Goal: Information Seeking & Learning: Learn about a topic

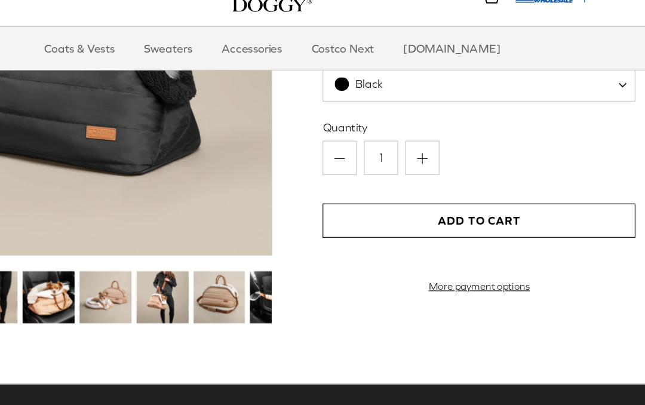
scroll to position [1278, 0]
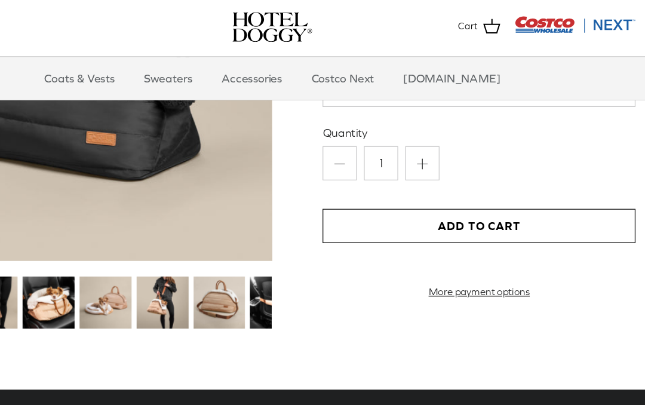
click at [114, 245] on img at bounding box center [136, 256] width 44 height 44
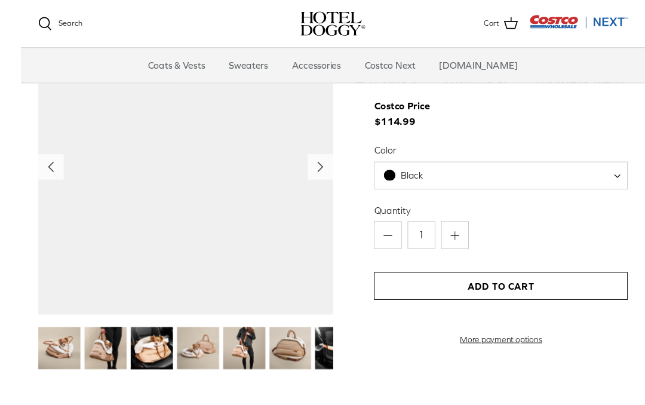
scroll to position [1193, 0]
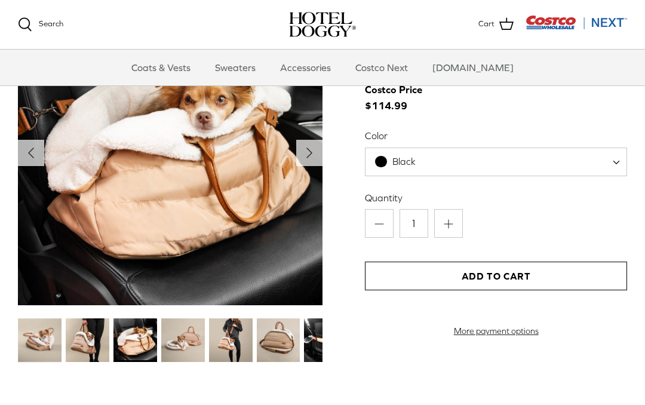
click at [191, 341] on img at bounding box center [183, 341] width 44 height 44
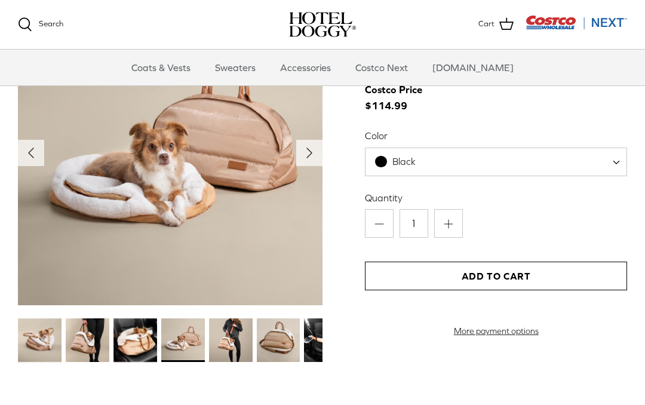
click at [234, 334] on img at bounding box center [231, 341] width 44 height 44
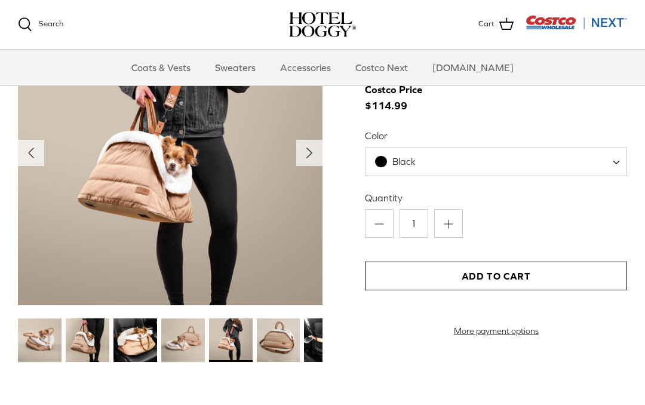
click at [280, 344] on img at bounding box center [279, 341] width 44 height 44
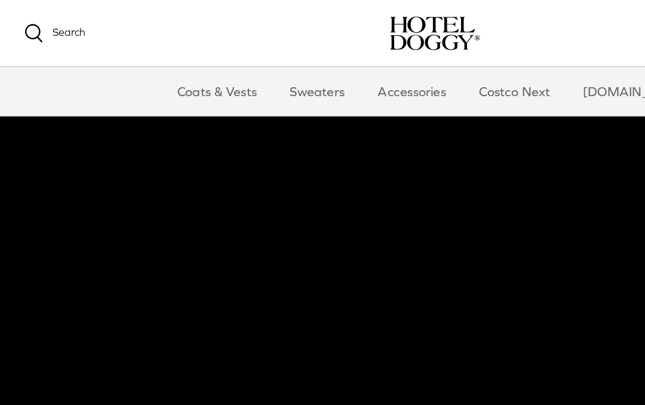
scroll to position [69, 0]
click at [180, 70] on link "Coats & Vests" at bounding box center [161, 68] width 81 height 36
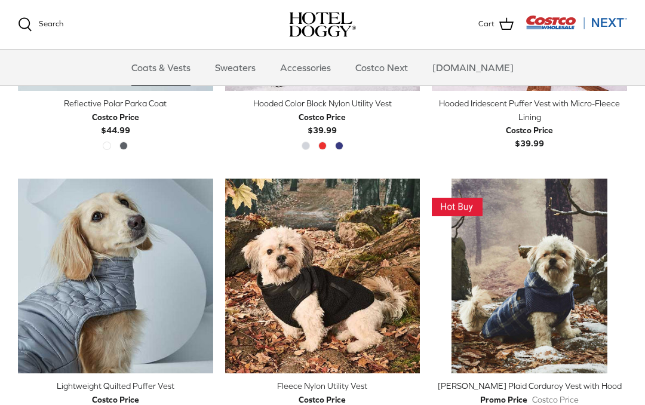
scroll to position [1037, 0]
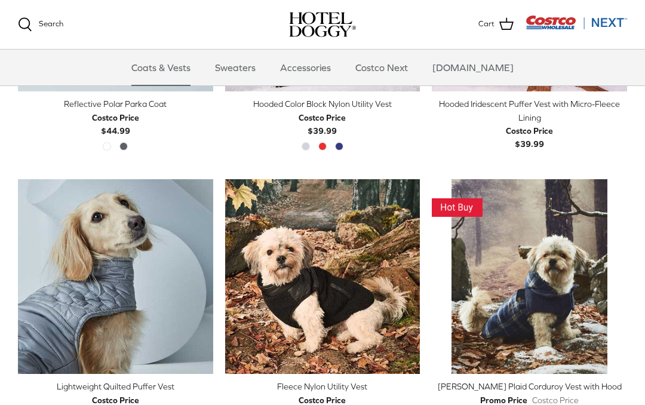
click at [250, 72] on link "Sweaters" at bounding box center [235, 68] width 62 height 36
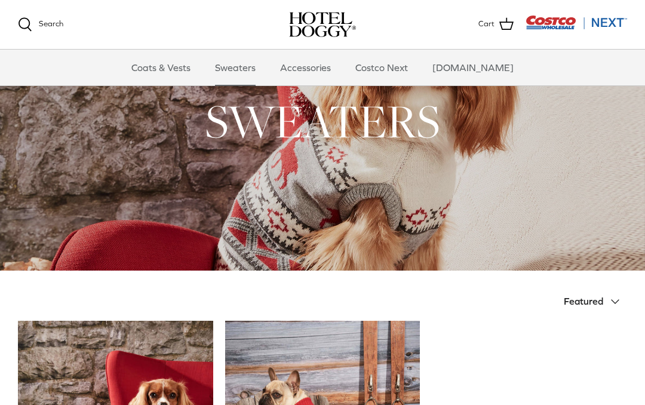
scroll to position [48, 0]
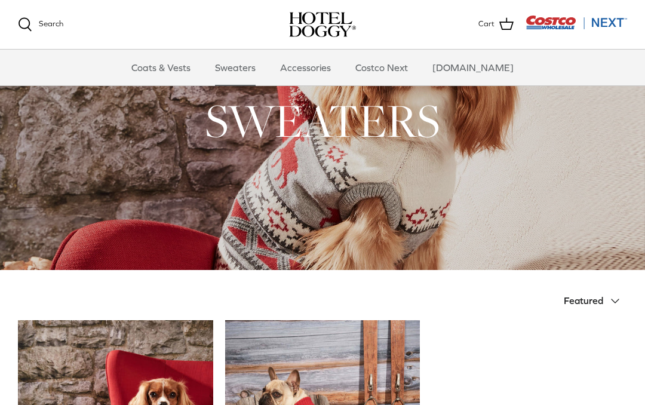
click at [330, 65] on link "Accessories" at bounding box center [306, 68] width 72 height 36
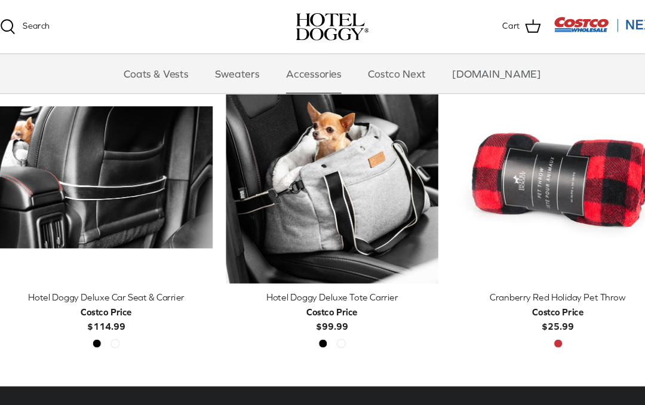
scroll to position [317, 0]
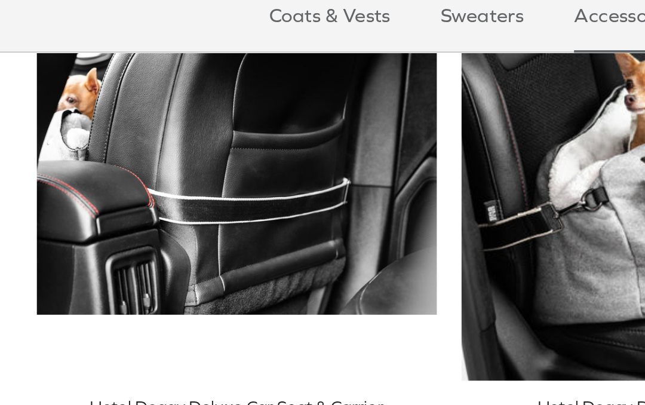
click at [139, 115] on img "Hotel Doggy Deluxe Car Seat & Carrier" at bounding box center [115, 148] width 195 height 195
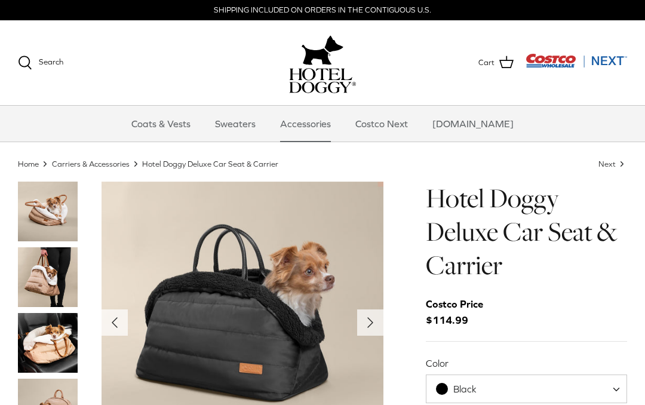
click at [371, 326] on icon "Right" at bounding box center [370, 322] width 19 height 19
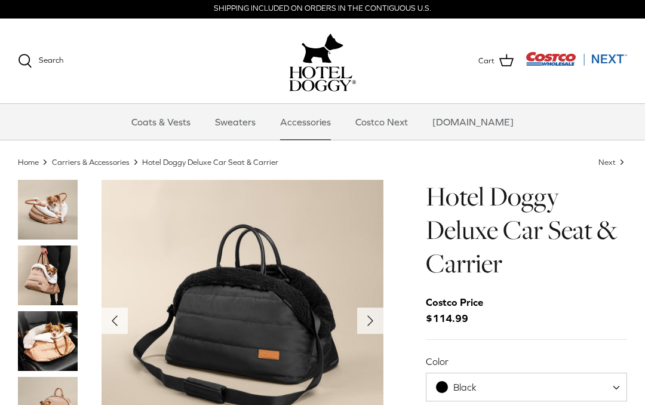
scroll to position [39, 0]
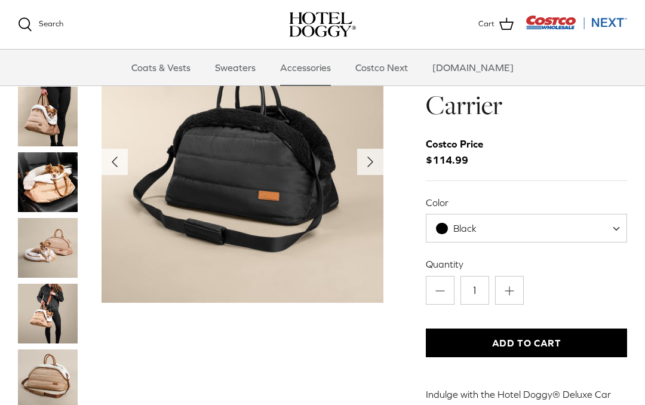
click at [374, 167] on icon "Right" at bounding box center [370, 161] width 19 height 19
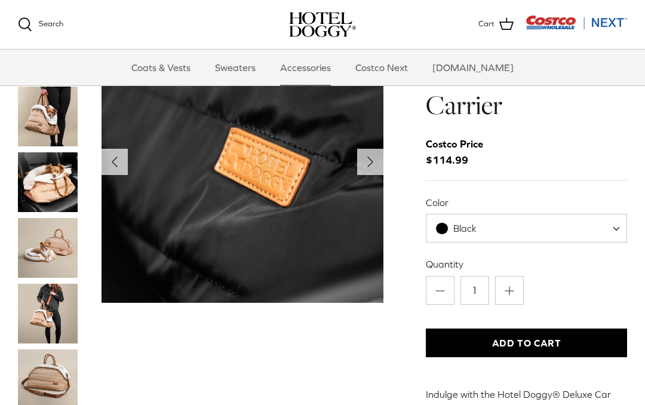
click at [374, 162] on icon "Right" at bounding box center [370, 161] width 19 height 19
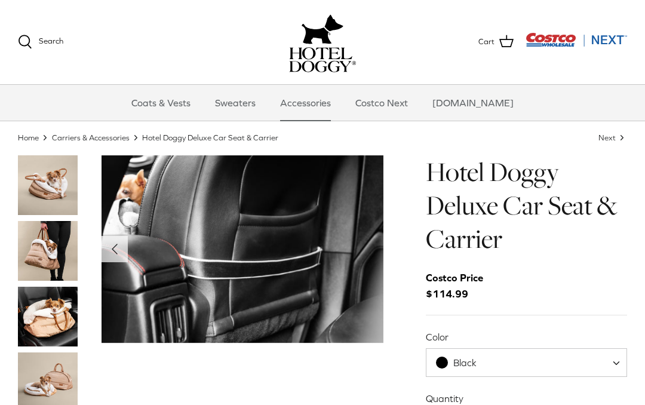
scroll to position [0, 0]
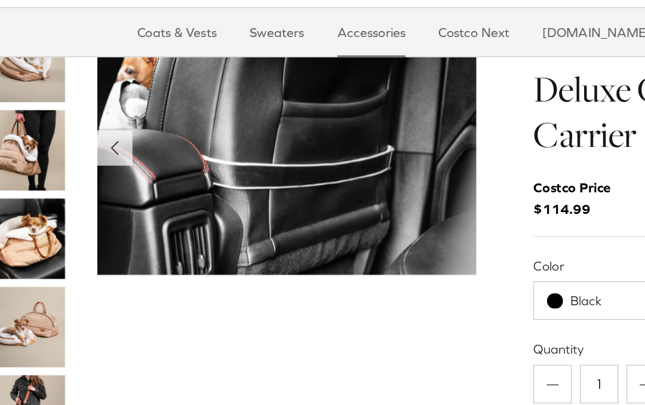
click at [329, 131] on img "Show Gallery" at bounding box center [243, 154] width 282 height 188
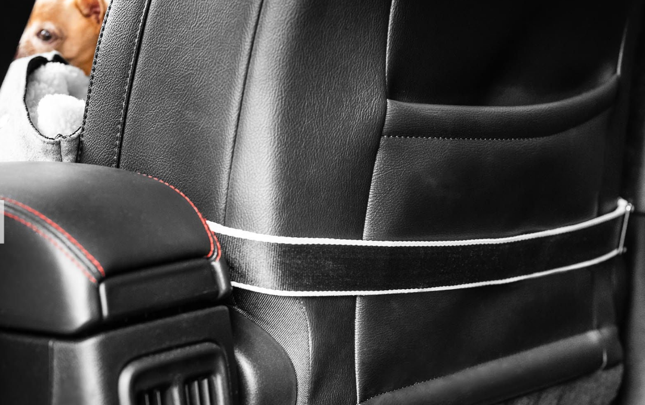
click at [344, 354] on img at bounding box center [362, 372] width 36 height 36
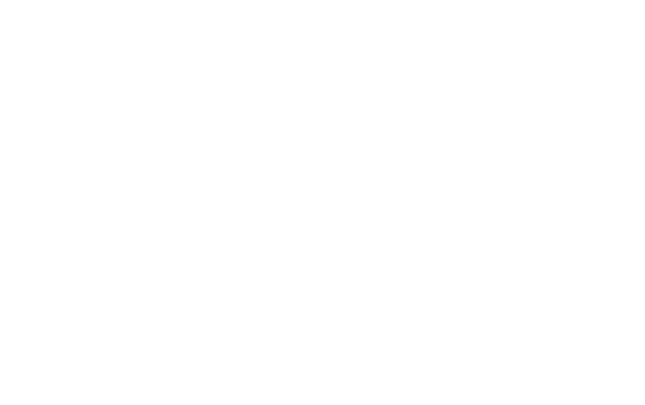
click at [382, 354] on img at bounding box center [400, 372] width 36 height 36
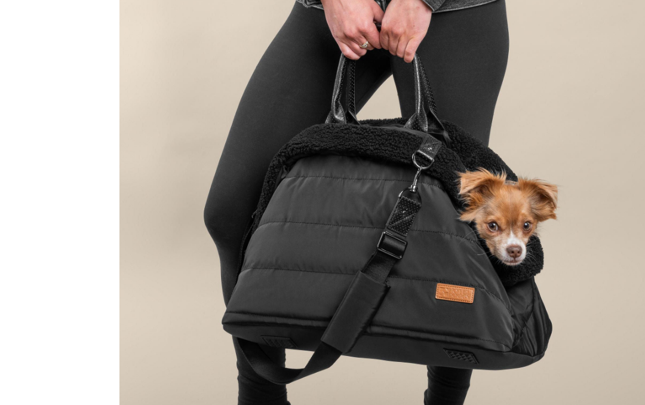
click at [421, 354] on img at bounding box center [439, 372] width 36 height 36
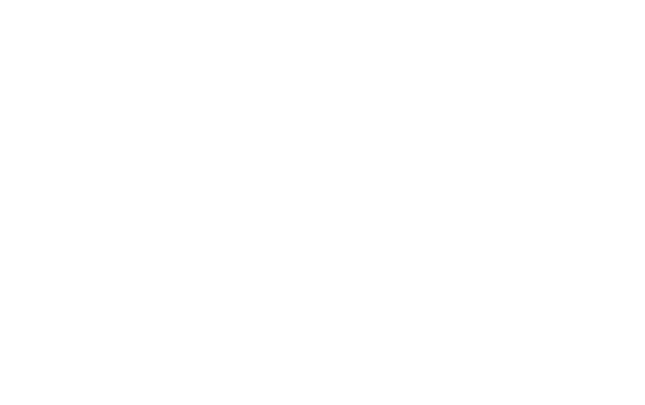
click at [460, 354] on img at bounding box center [478, 372] width 36 height 36
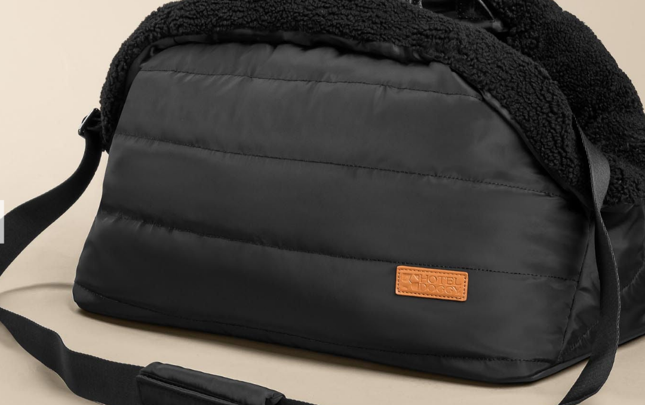
click at [460, 354] on img at bounding box center [478, 372] width 36 height 36
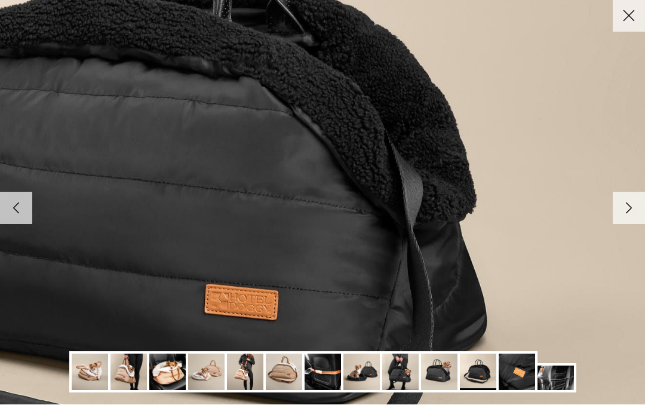
click at [627, 212] on polyline at bounding box center [629, 209] width 5 height 10
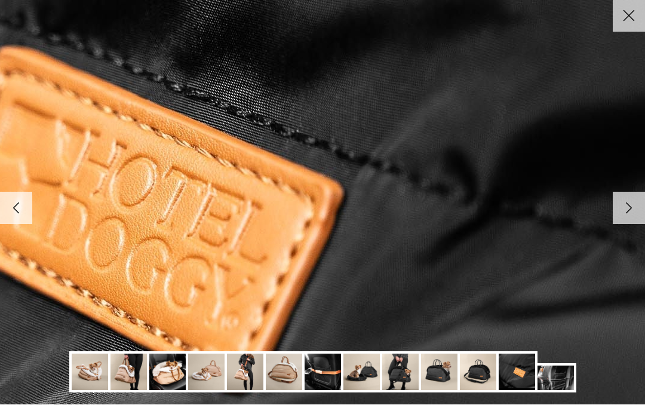
click at [627, 206] on polyline at bounding box center [629, 209] width 5 height 10
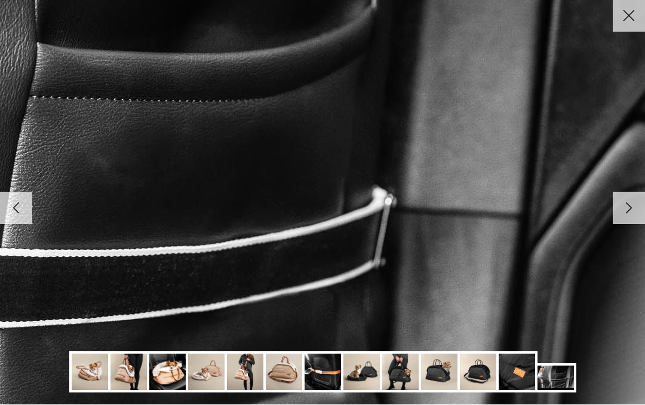
click at [629, 207] on polyline at bounding box center [629, 209] width 5 height 10
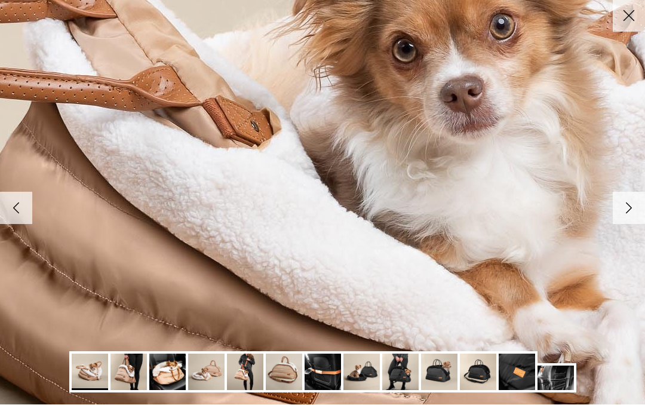
click at [638, 216] on icon "Right" at bounding box center [629, 208] width 20 height 20
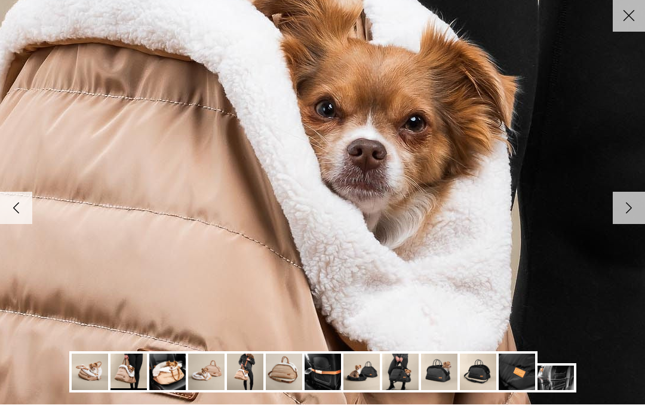
click at [626, 21] on icon "Close" at bounding box center [629, 16] width 20 height 20
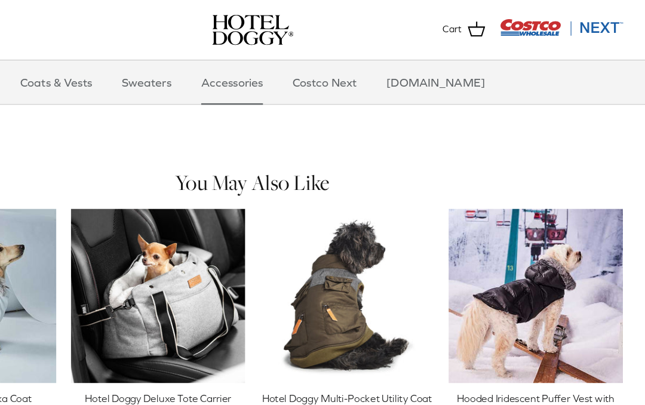
scroll to position [782, 0]
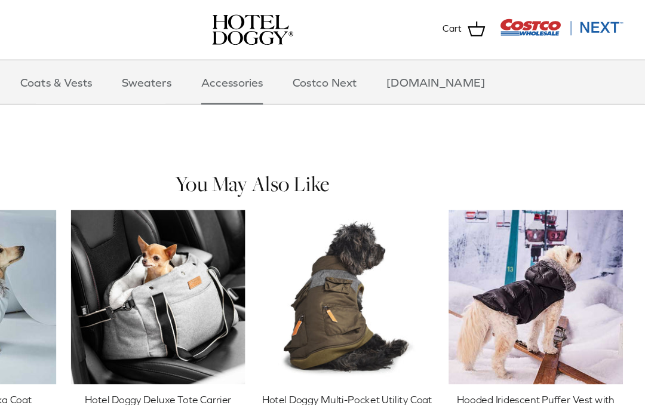
click at [173, 225] on img "Hotel Doggy Deluxe Tote Carrier" at bounding box center [244, 244] width 143 height 143
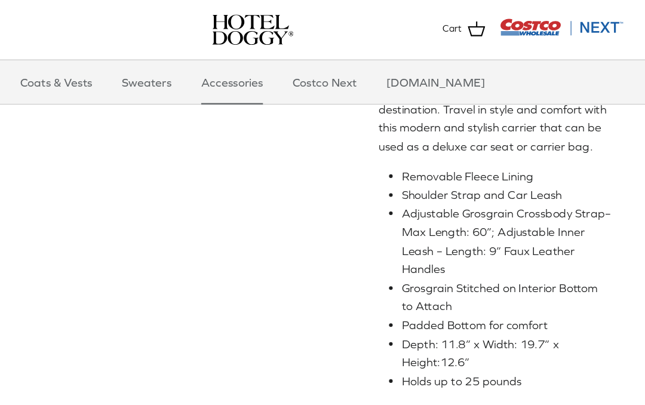
scroll to position [390, 0]
click at [345, 69] on link "Costco Next" at bounding box center [382, 68] width 74 height 36
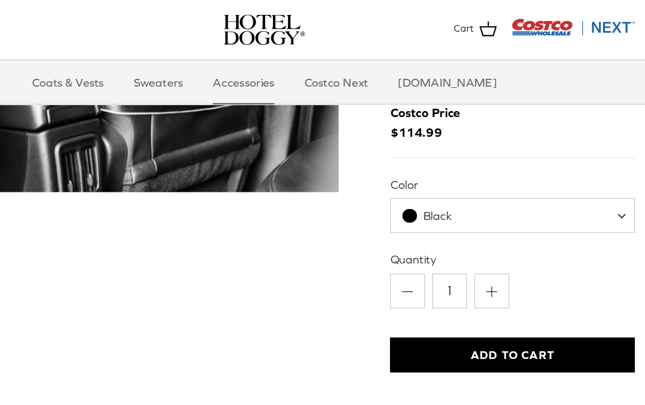
scroll to position [78, 0]
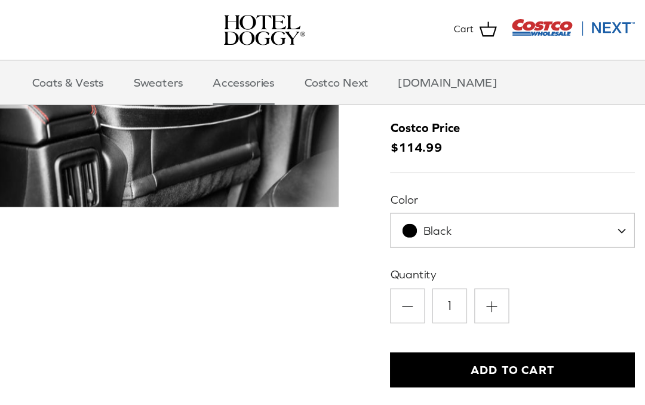
click at [422, 68] on link "[DOMAIN_NAME]" at bounding box center [473, 68] width 103 height 36
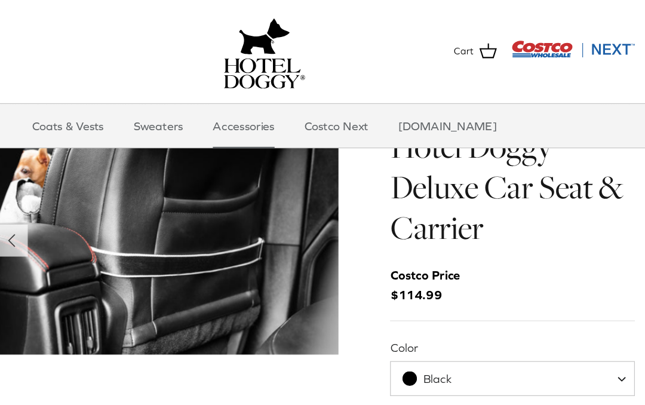
scroll to position [5, 0]
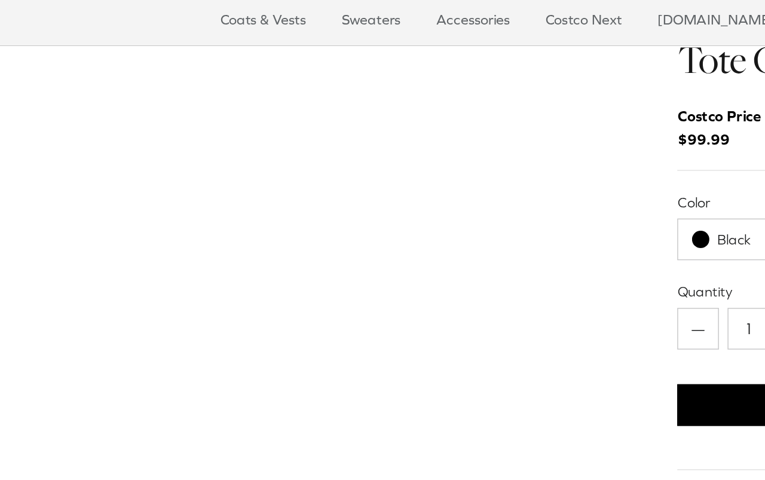
scroll to position [14, 0]
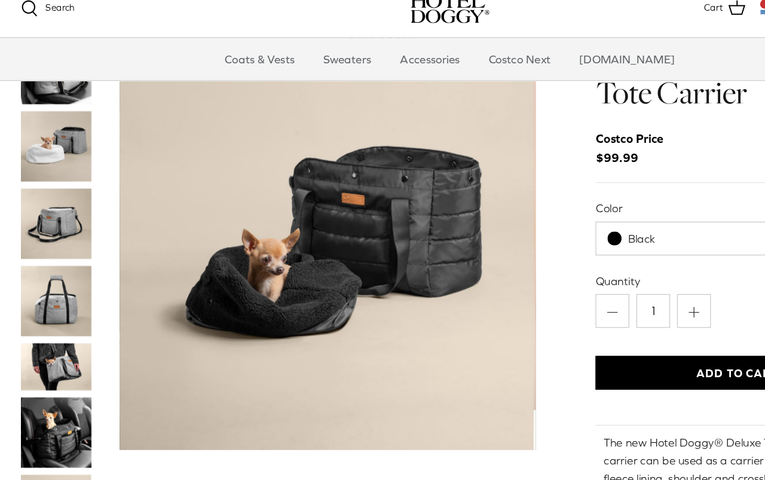
click at [427, 238] on img "Show Gallery" at bounding box center [279, 223] width 354 height 354
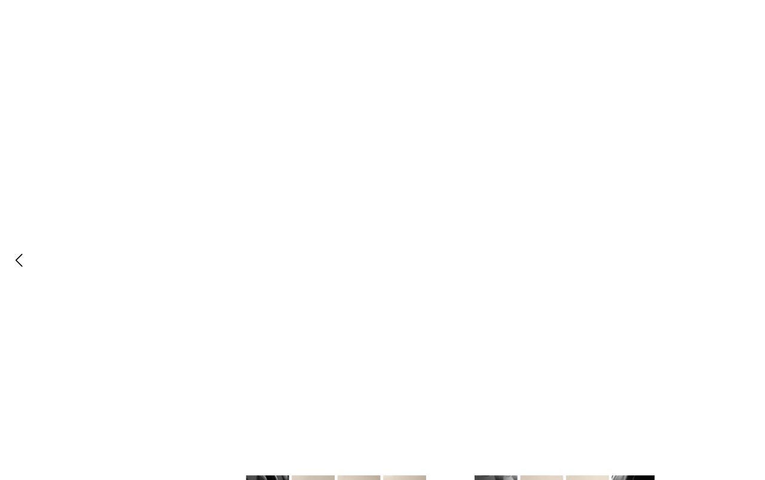
click at [447, 210] on div at bounding box center [382, 240] width 765 height 480
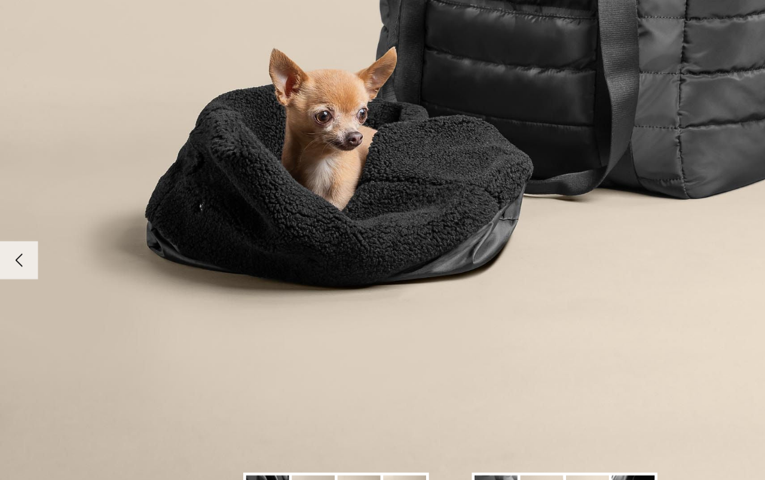
click at [271, 429] on img at bounding box center [266, 447] width 36 height 36
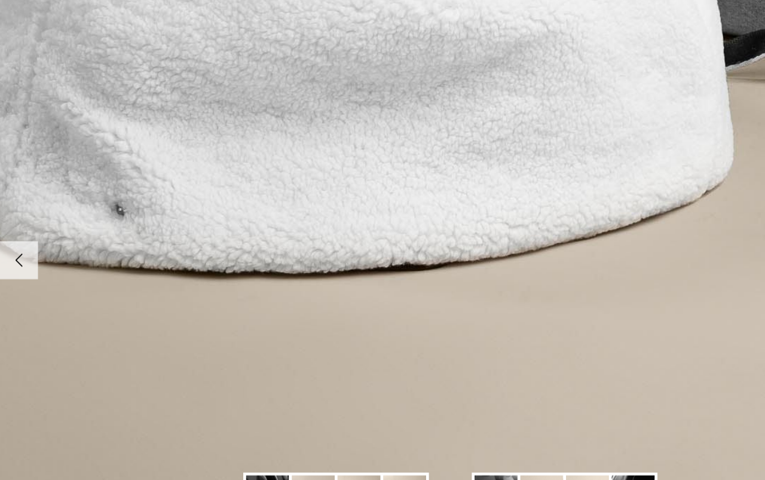
click at [221, 429] on img at bounding box center [227, 447] width 36 height 36
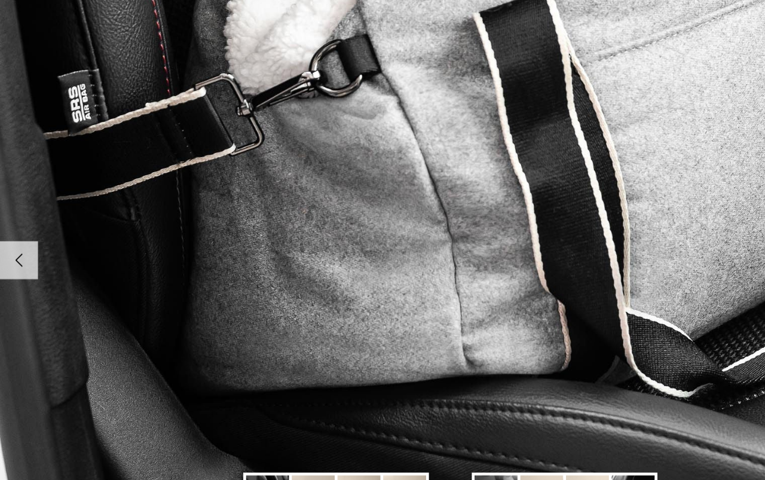
click at [262, 429] on img at bounding box center [266, 447] width 36 height 36
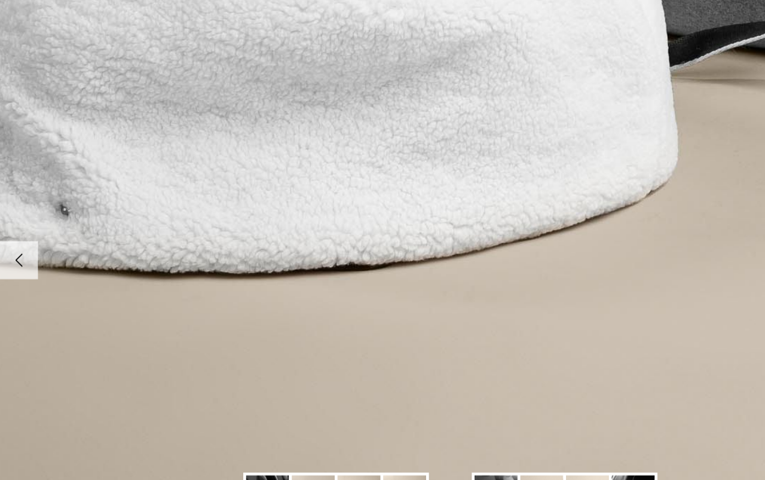
click at [300, 429] on img at bounding box center [305, 447] width 36 height 36
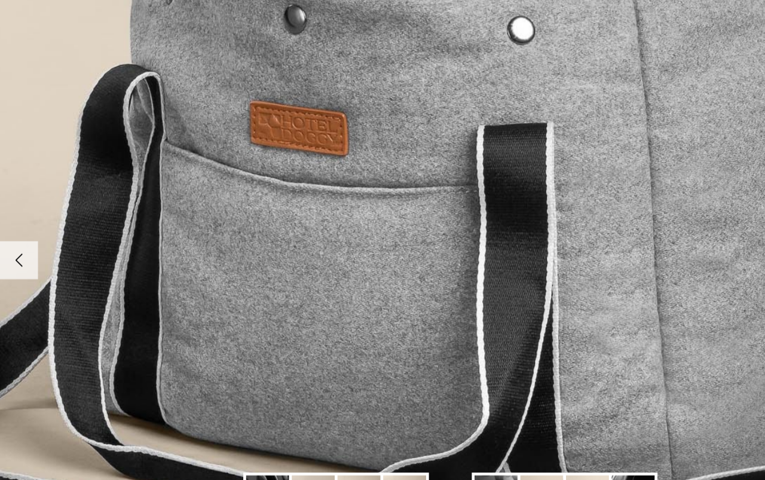
click at [344, 429] on img at bounding box center [344, 447] width 36 height 36
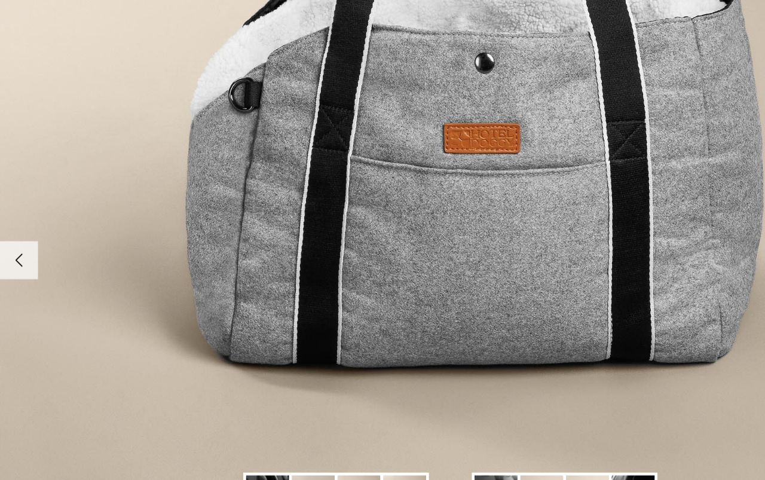
click at [343, 429] on img at bounding box center [344, 447] width 36 height 36
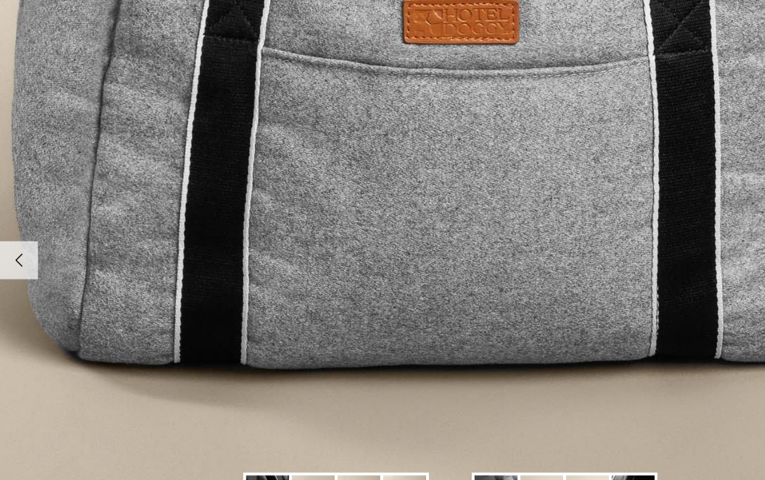
click at [382, 441] on img at bounding box center [383, 453] width 36 height 25
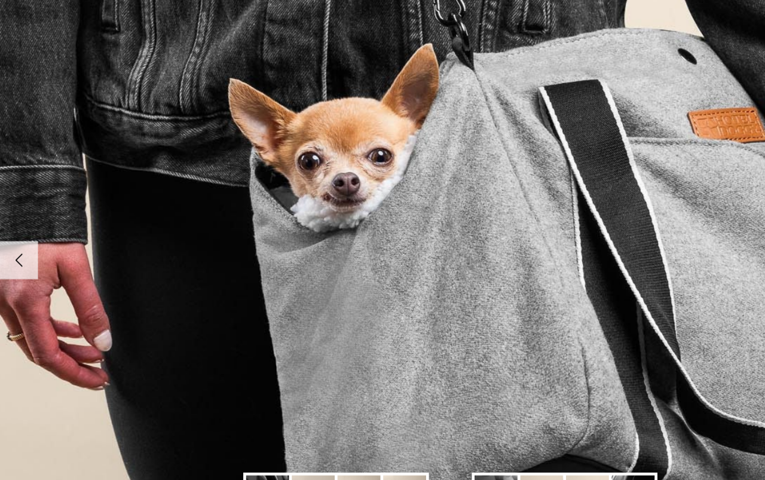
click at [427, 429] on img at bounding box center [421, 447] width 36 height 36
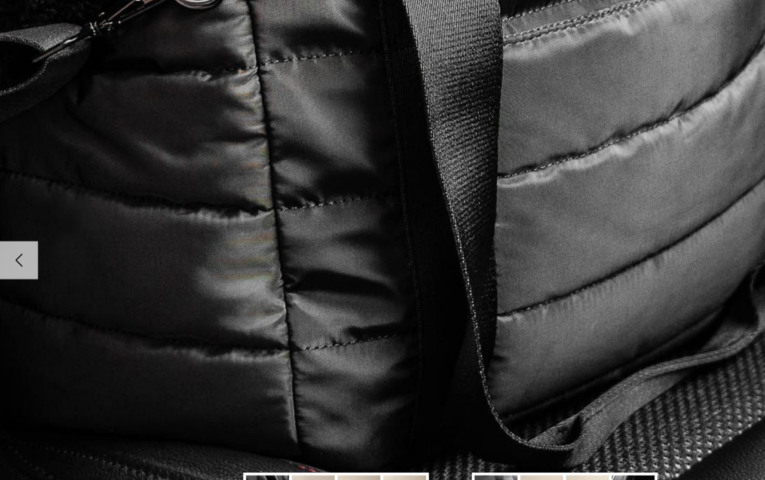
click at [464, 429] on img at bounding box center [460, 447] width 36 height 36
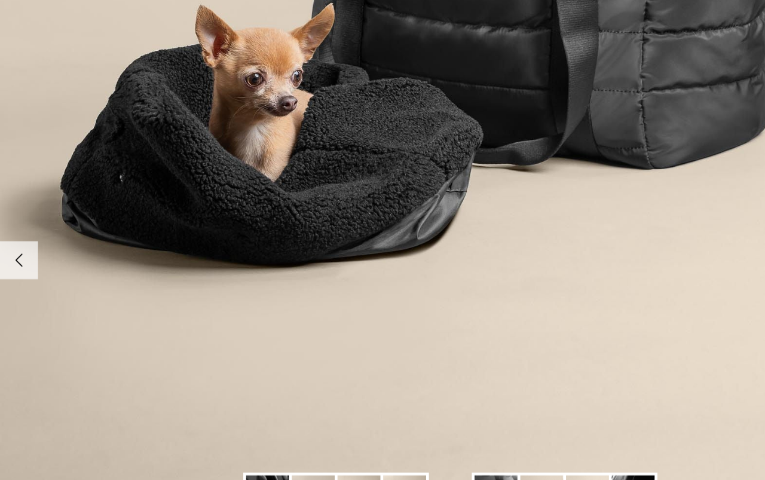
click at [540, 429] on img at bounding box center [538, 447] width 36 height 36
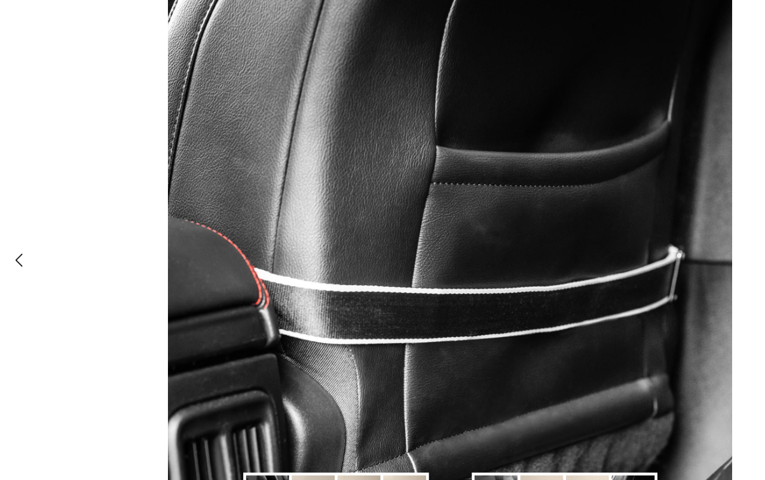
click at [522, 429] on img at bounding box center [538, 447] width 36 height 36
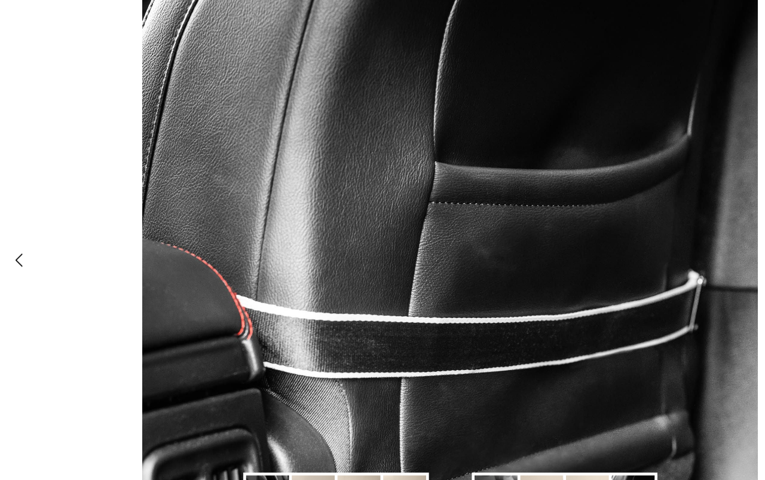
click at [642, 18] on img at bounding box center [382, 261] width 523 height 523
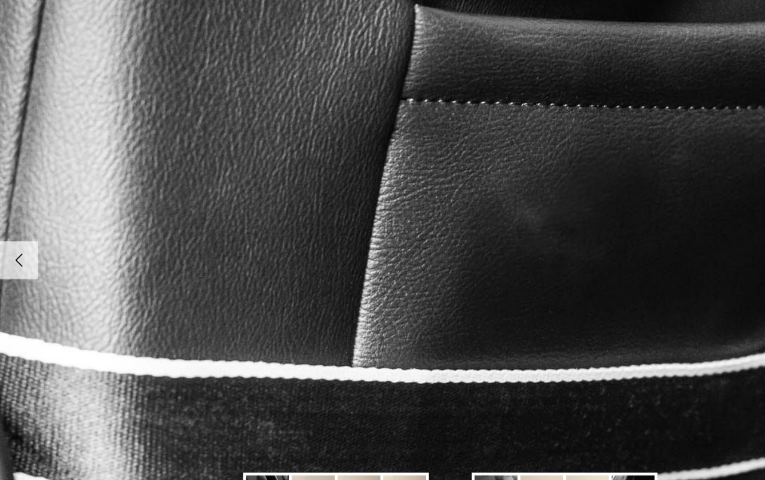
click at [619, 28] on img at bounding box center [383, 262] width 1224 height 1224
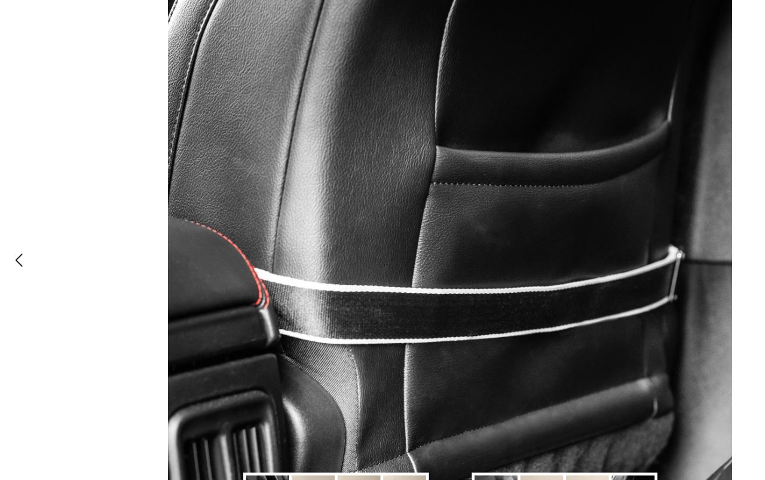
click at [538, 429] on img at bounding box center [538, 447] width 36 height 36
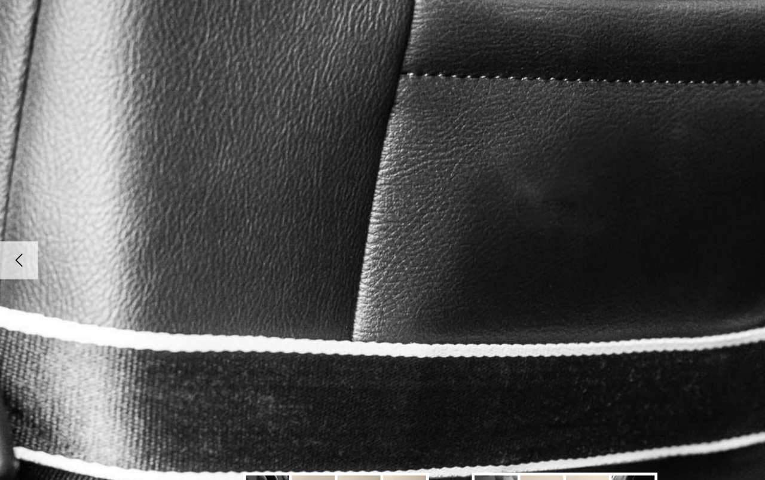
click at [497, 430] on img at bounding box center [499, 447] width 36 height 36
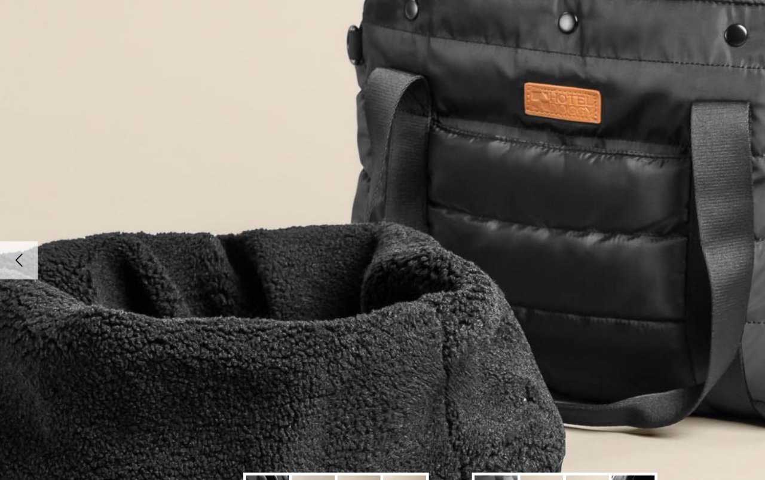
click at [445, 429] on img at bounding box center [460, 447] width 36 height 36
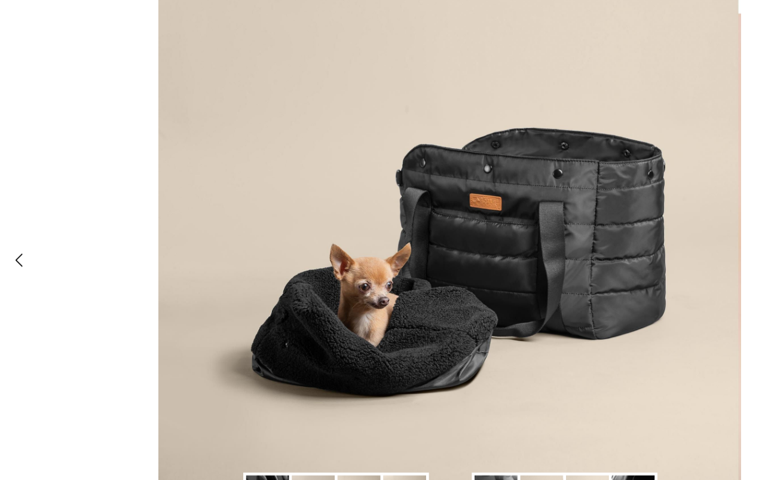
click at [629, 11] on img at bounding box center [382, 247] width 495 height 495
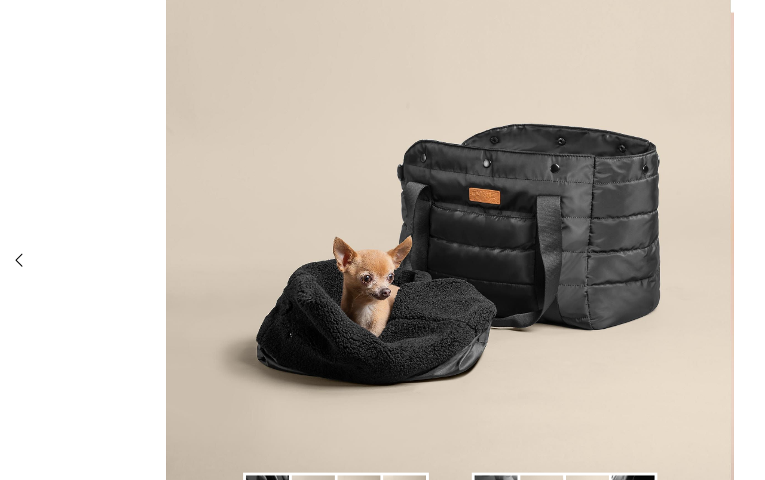
click at [13, 236] on icon "Left" at bounding box center [16, 246] width 20 height 20
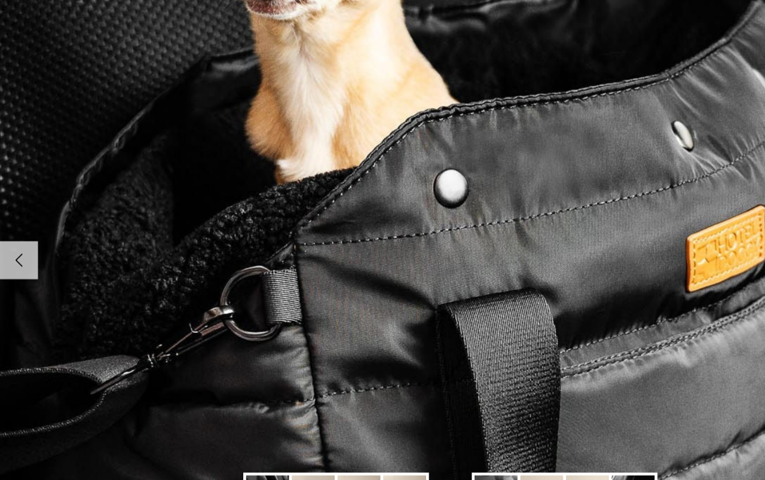
click at [13, 236] on icon "Left" at bounding box center [16, 246] width 20 height 20
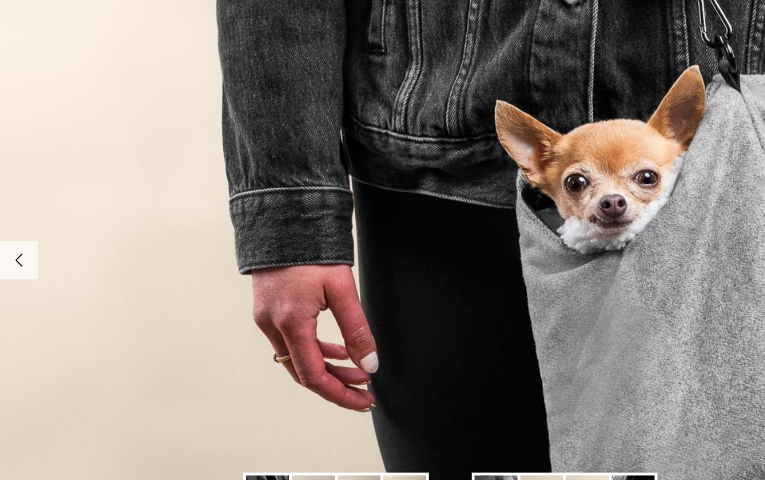
click at [5, 230] on link "Left" at bounding box center [16, 246] width 32 height 32
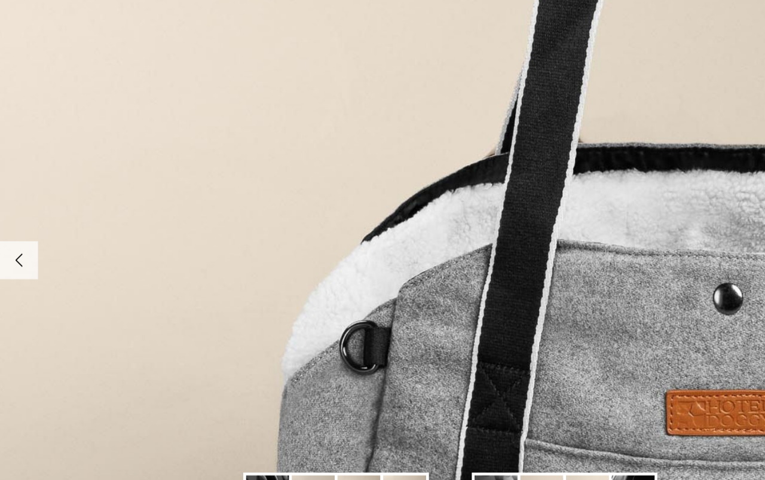
click at [10, 236] on icon "Left" at bounding box center [16, 246] width 20 height 20
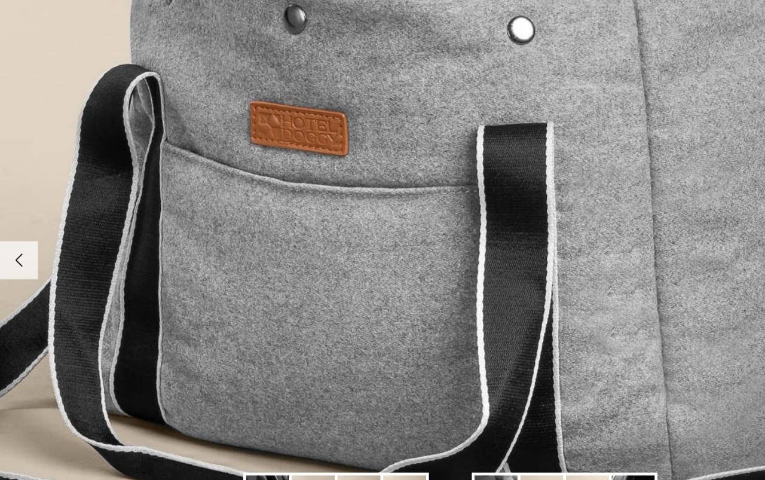
click at [8, 236] on icon "Left" at bounding box center [16, 246] width 20 height 20
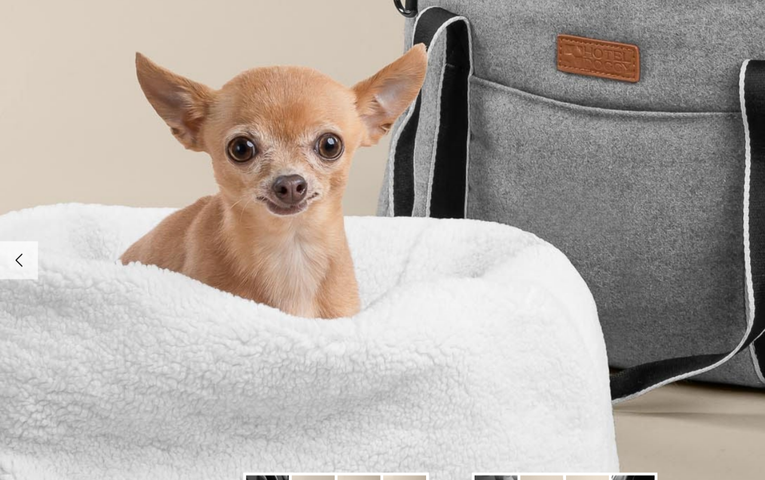
click at [8, 236] on icon "Left" at bounding box center [16, 246] width 20 height 20
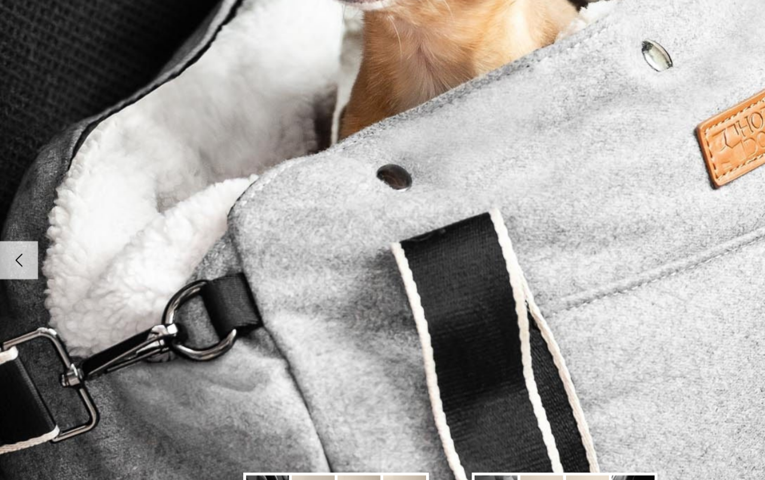
click at [25, 236] on icon "Left" at bounding box center [16, 246] width 20 height 20
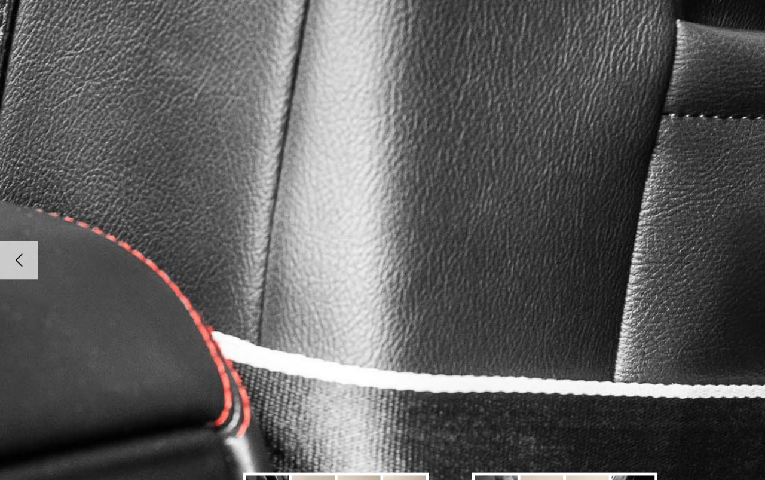
click at [12, 236] on icon "Left" at bounding box center [16, 246] width 20 height 20
